Goal: Information Seeking & Learning: Learn about a topic

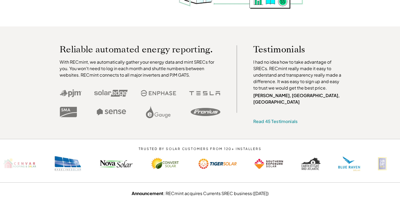
scroll to position [83, 0]
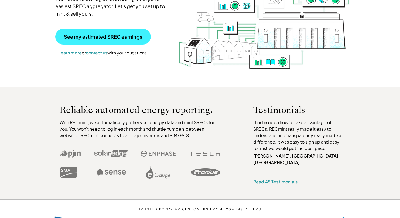
click at [128, 40] on link "See my estimated SREC earnings" at bounding box center [102, 37] width 95 height 16
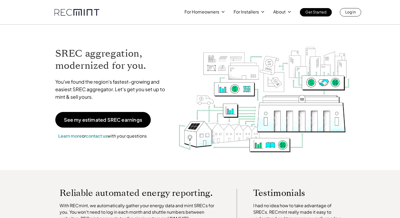
scroll to position [83, 0]
